Goal: Information Seeking & Learning: Learn about a topic

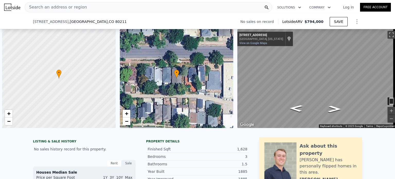
scroll to position [0, 490]
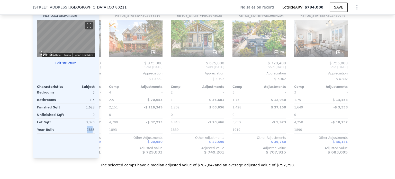
drag, startPoint x: 86, startPoint y: 134, endPoint x: 92, endPoint y: 134, distance: 5.9
click at [92, 133] on div "1885" at bounding box center [81, 129] width 28 height 7
drag, startPoint x: 92, startPoint y: 134, endPoint x: 85, endPoint y: 133, distance: 6.5
click at [85, 133] on div "1885" at bounding box center [81, 129] width 28 height 7
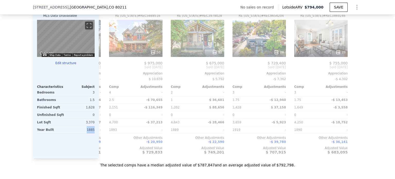
copy div "1885"
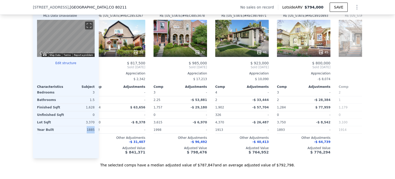
scroll to position [0, 0]
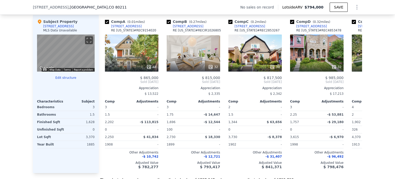
scroll to position [499, 0]
click at [259, 58] on div "30" at bounding box center [256, 52] width 54 height 37
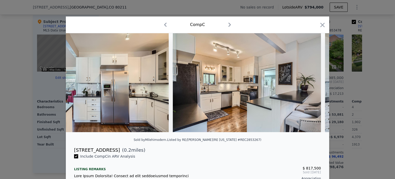
scroll to position [0, 1326]
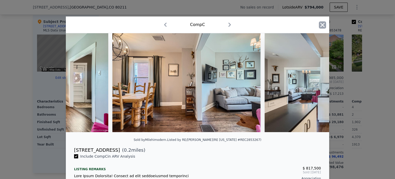
drag, startPoint x: 318, startPoint y: 25, endPoint x: 323, endPoint y: 25, distance: 4.4
click at [323, 25] on icon "button" at bounding box center [322, 24] width 7 height 7
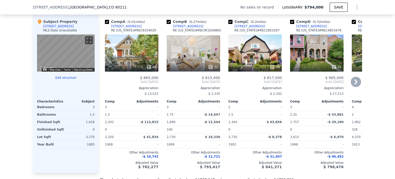
click at [323, 24] on span "( 0.32 miles)" at bounding box center [322, 22] width 22 height 4
click at [386, 74] on div "We found 12 sales that match your search Filters Map Prices Modify Comp Filters…" at bounding box center [197, 41] width 395 height 283
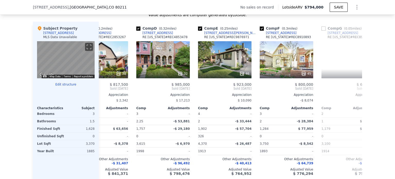
scroll to position [0, 161]
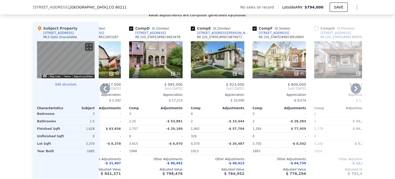
click at [276, 66] on div "45" at bounding box center [280, 59] width 54 height 37
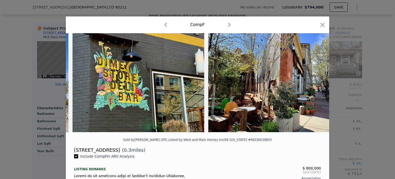
scroll to position [0, 5815]
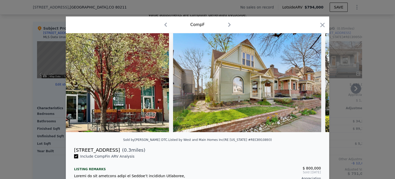
click at [322, 25] on icon "button" at bounding box center [322, 24] width 7 height 7
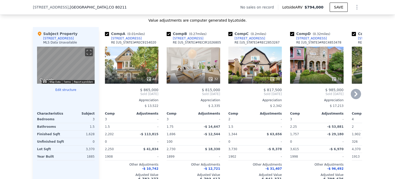
click at [195, 69] on div "32" at bounding box center [194, 65] width 54 height 37
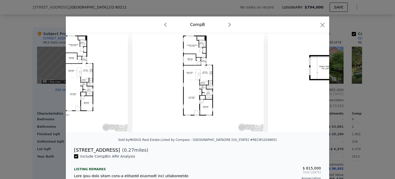
scroll to position [0, 4081]
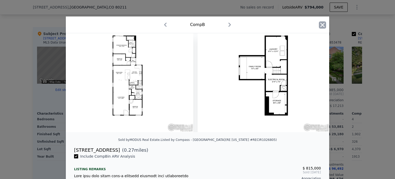
click at [319, 24] on icon "button" at bounding box center [322, 24] width 7 height 7
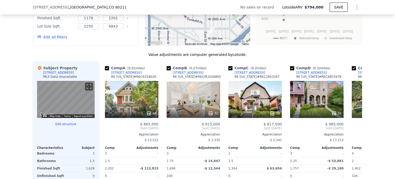
scroll to position [452, 0]
